Goal: Obtain resource: Obtain resource

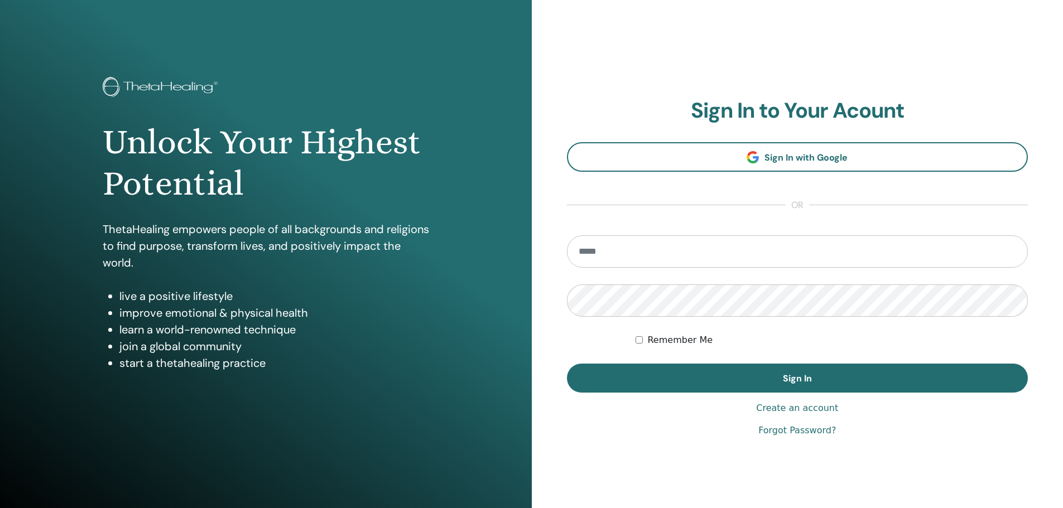
click at [611, 254] on input "email" at bounding box center [798, 252] width 462 height 32
type input "**********"
click at [567, 364] on button "Sign In" at bounding box center [798, 378] width 462 height 29
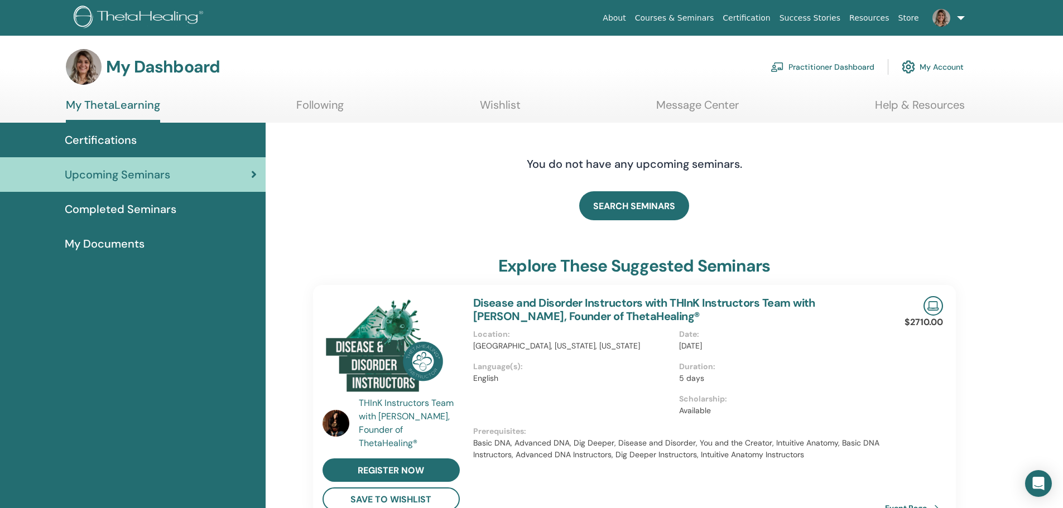
click at [136, 205] on span "Completed Seminars" at bounding box center [121, 209] width 112 height 17
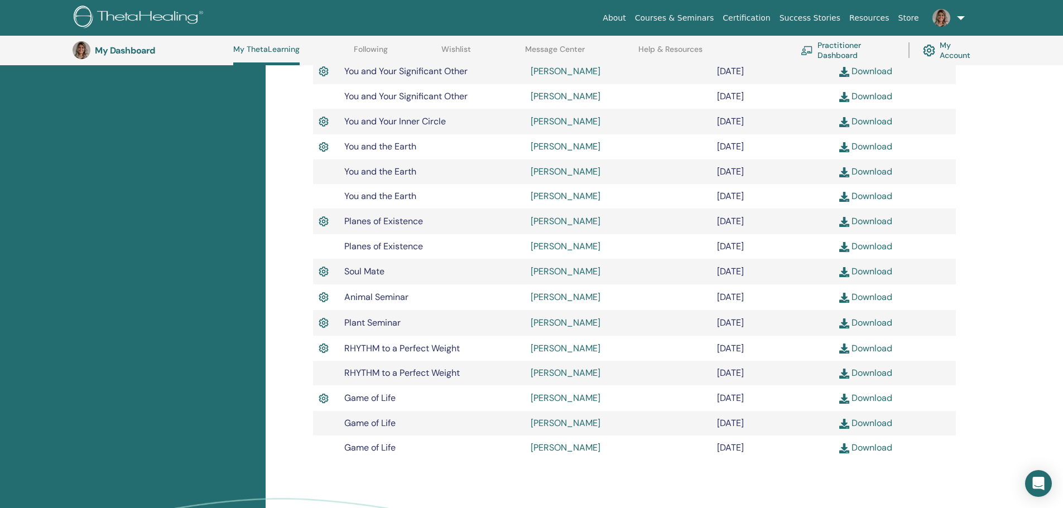
scroll to position [699, 0]
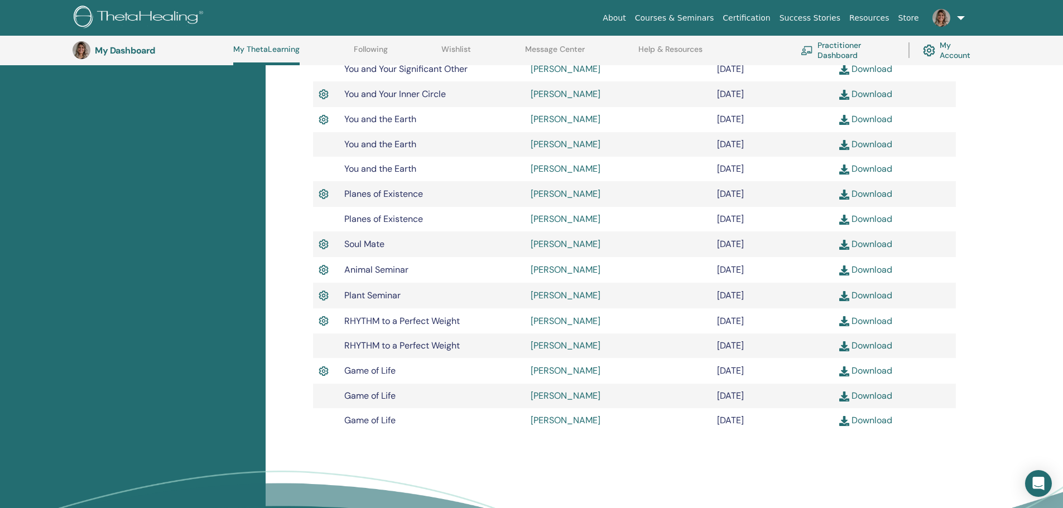
click at [865, 267] on link "Download" at bounding box center [865, 270] width 53 height 12
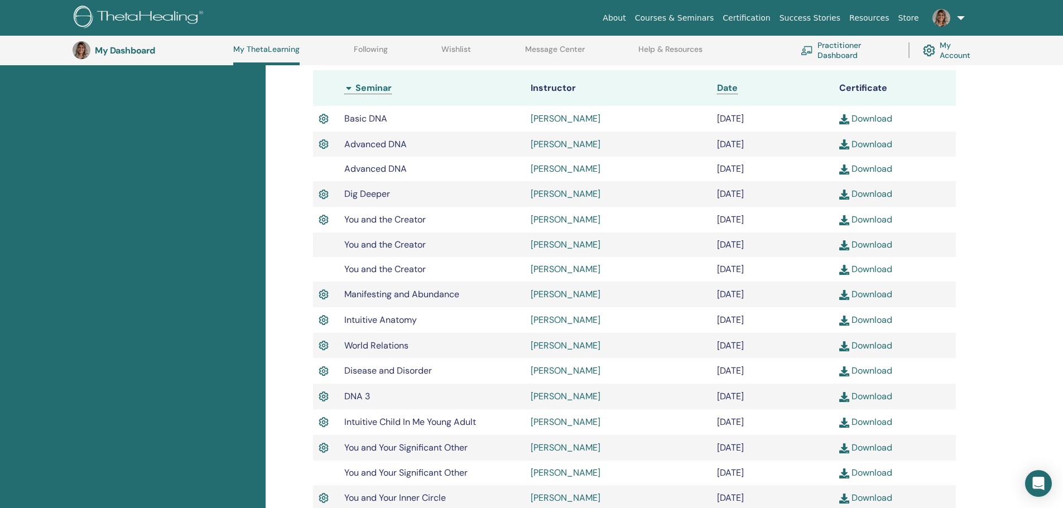
scroll to position [0, 0]
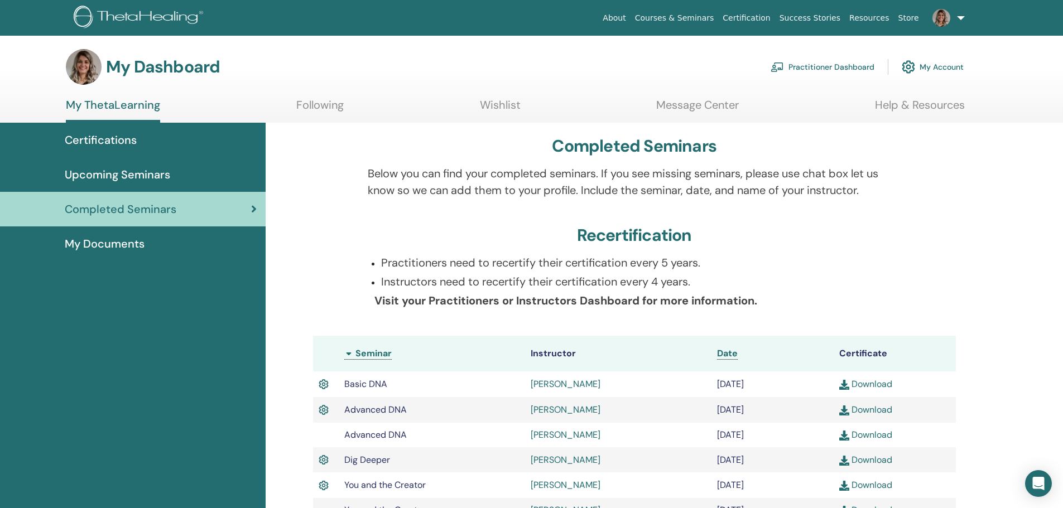
click at [112, 172] on span "Upcoming Seminars" at bounding box center [117, 174] width 105 height 17
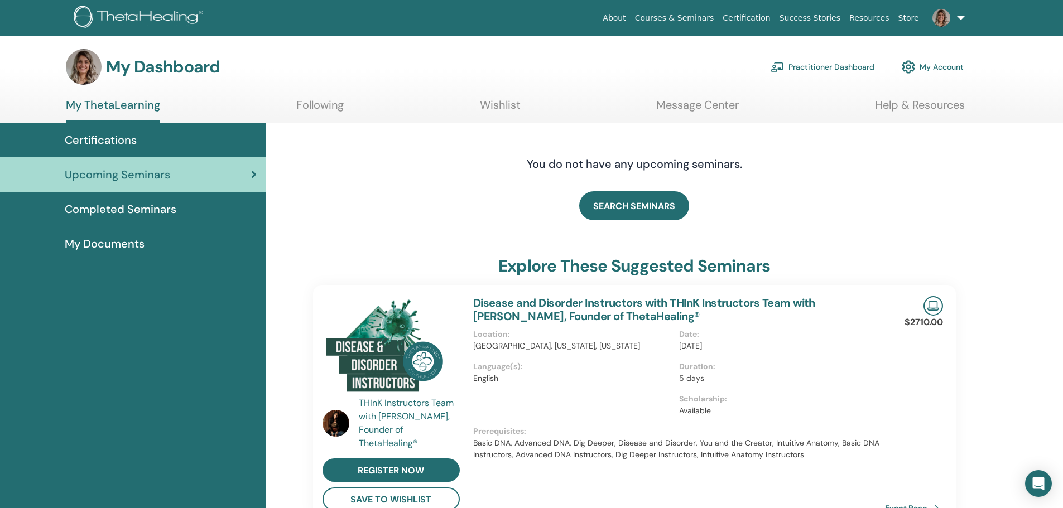
click at [119, 242] on span "My Documents" at bounding box center [105, 244] width 80 height 17
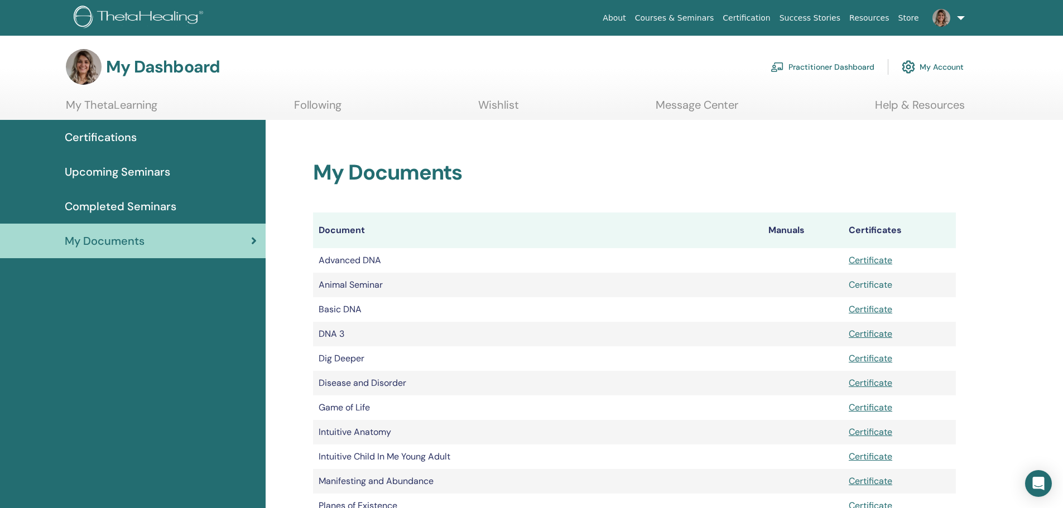
click at [871, 283] on link "Certificate" at bounding box center [871, 285] width 44 height 12
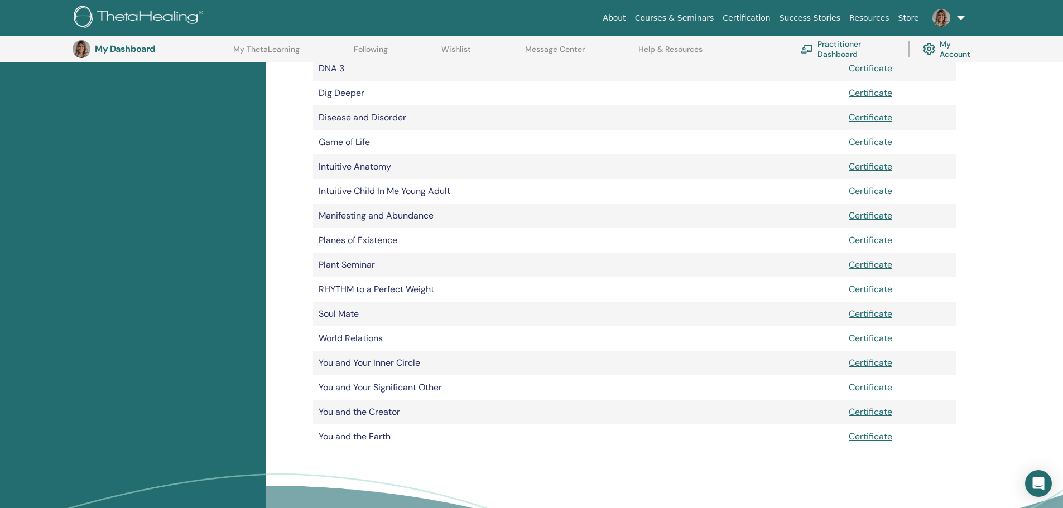
scroll to position [194, 0]
